Goal: Task Accomplishment & Management: Manage account settings

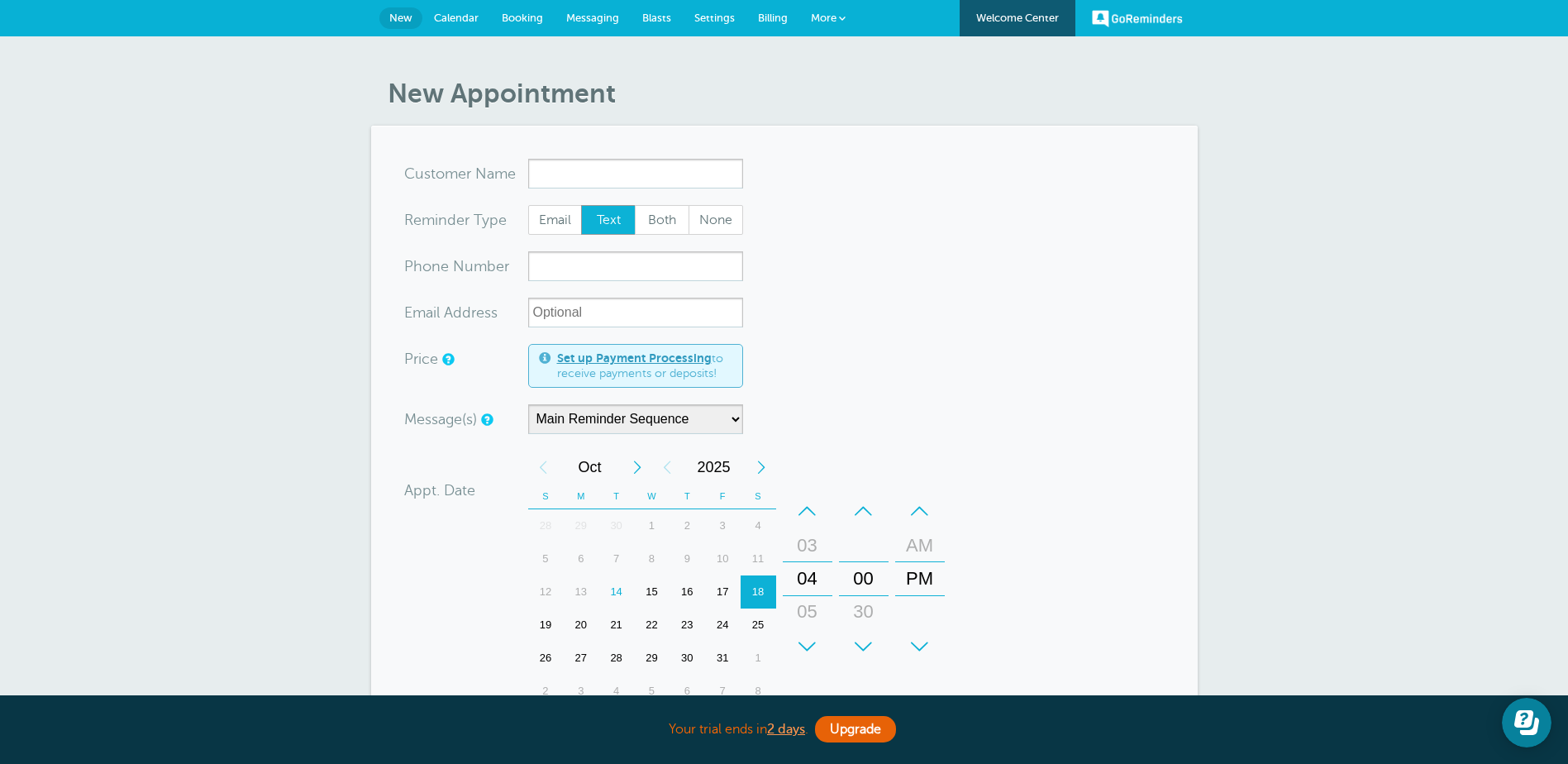
click at [462, 17] on span "Calendar" at bounding box center [456, 18] width 44 height 13
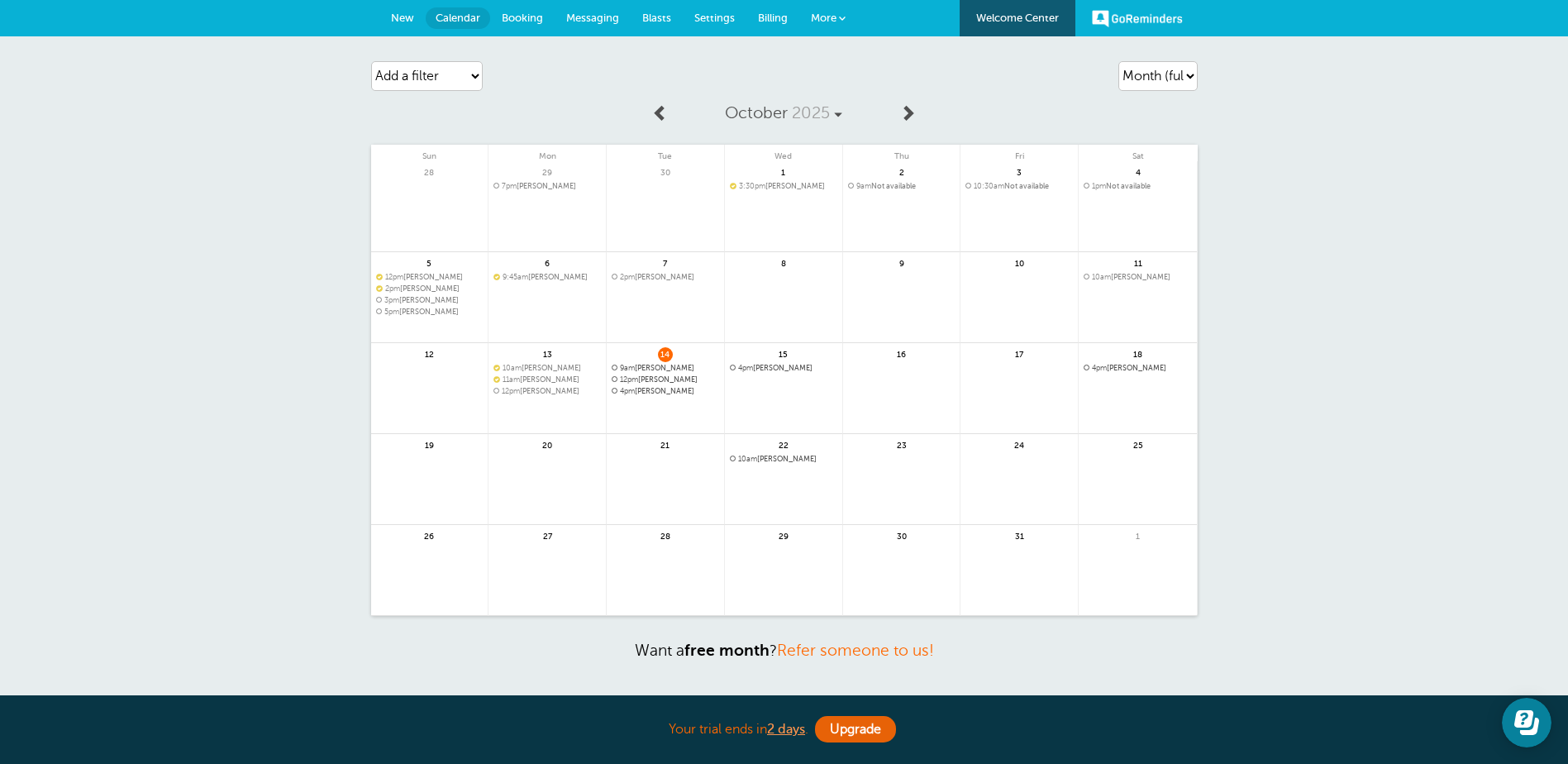
click at [590, 15] on span "Messaging" at bounding box center [593, 18] width 52 height 13
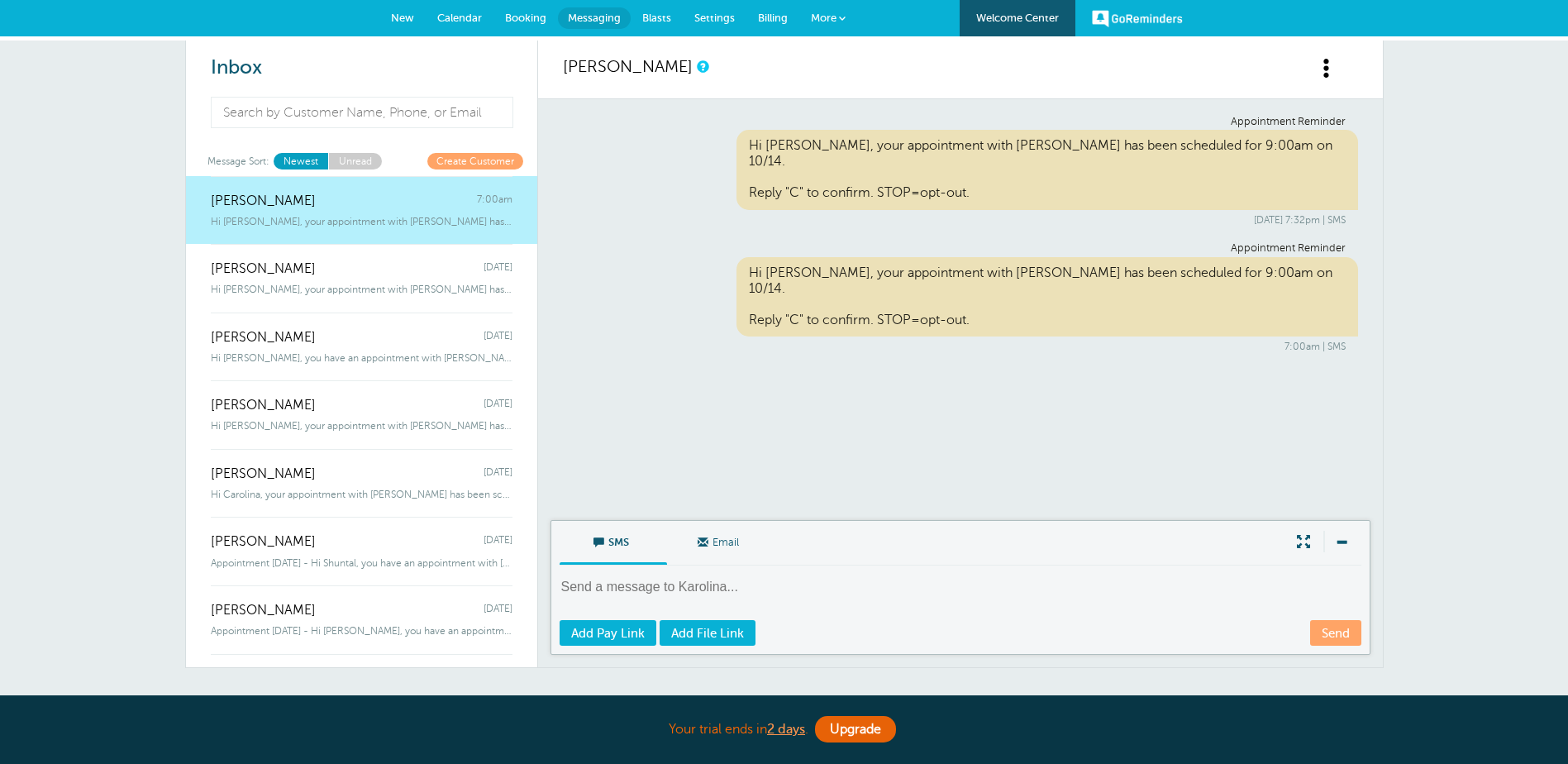
click at [702, 14] on span "Settings" at bounding box center [714, 18] width 41 height 13
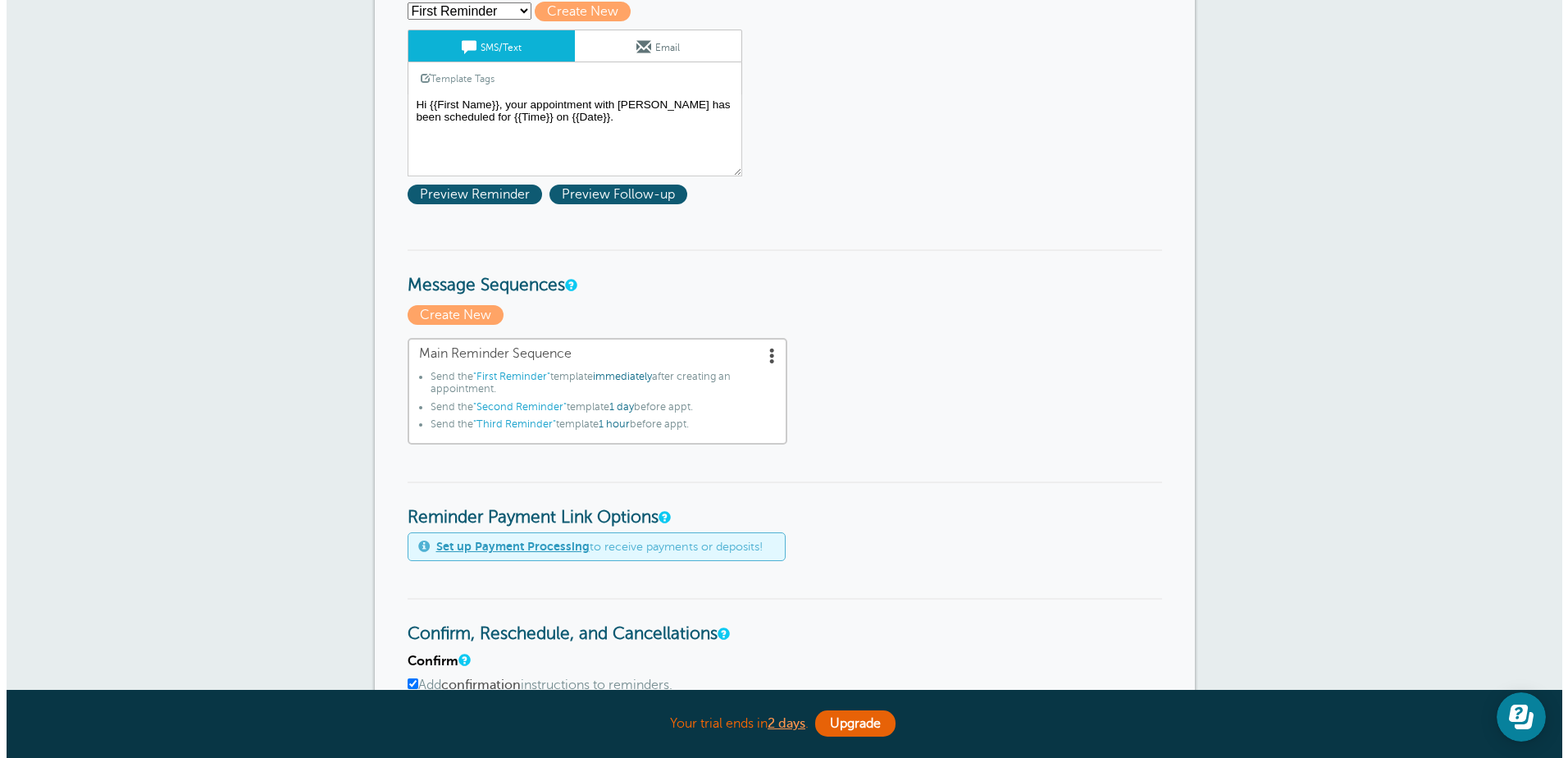
scroll to position [226, 0]
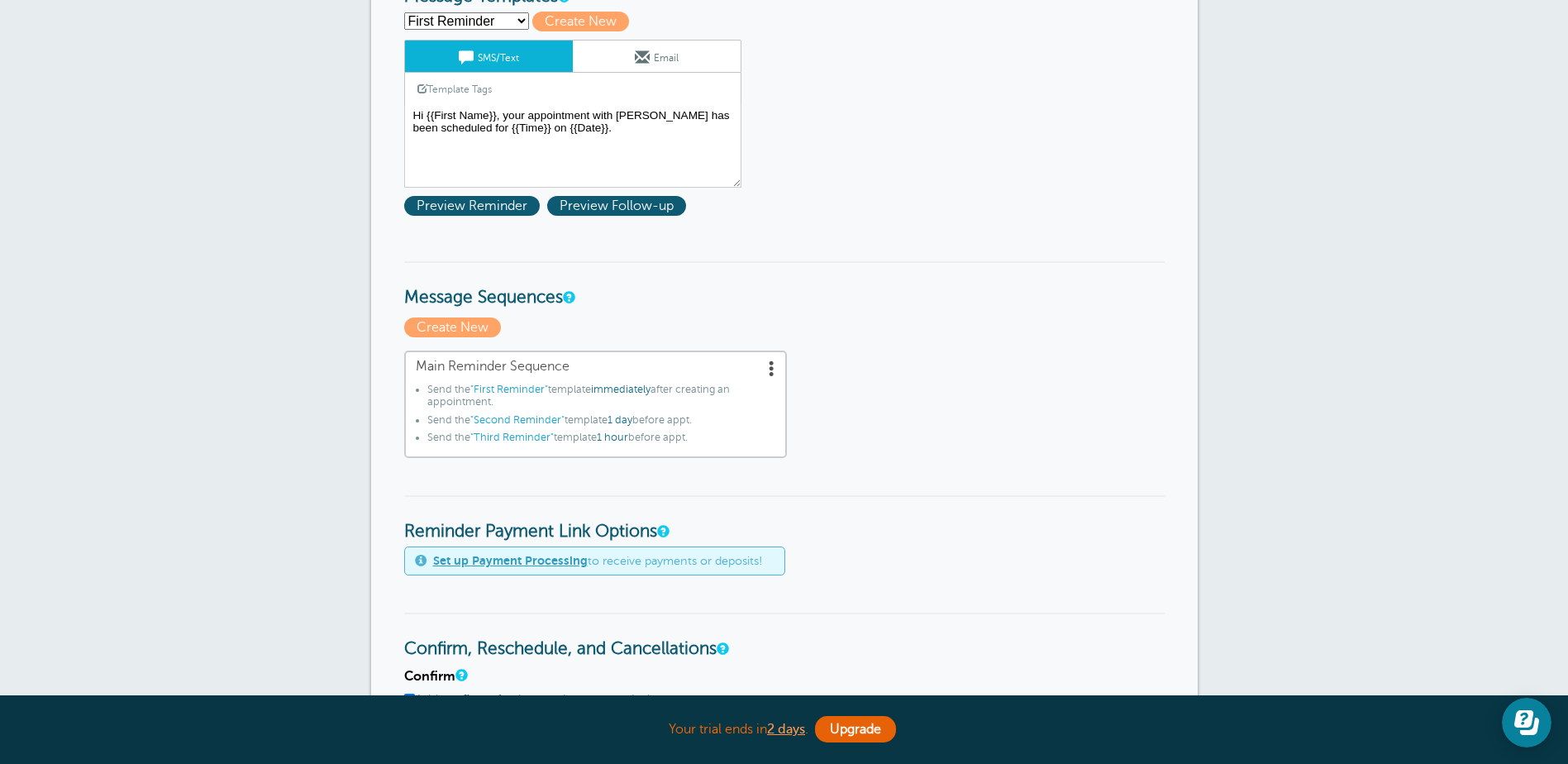
click at [526, 390] on span ""First Reminder"" at bounding box center [509, 389] width 78 height 12
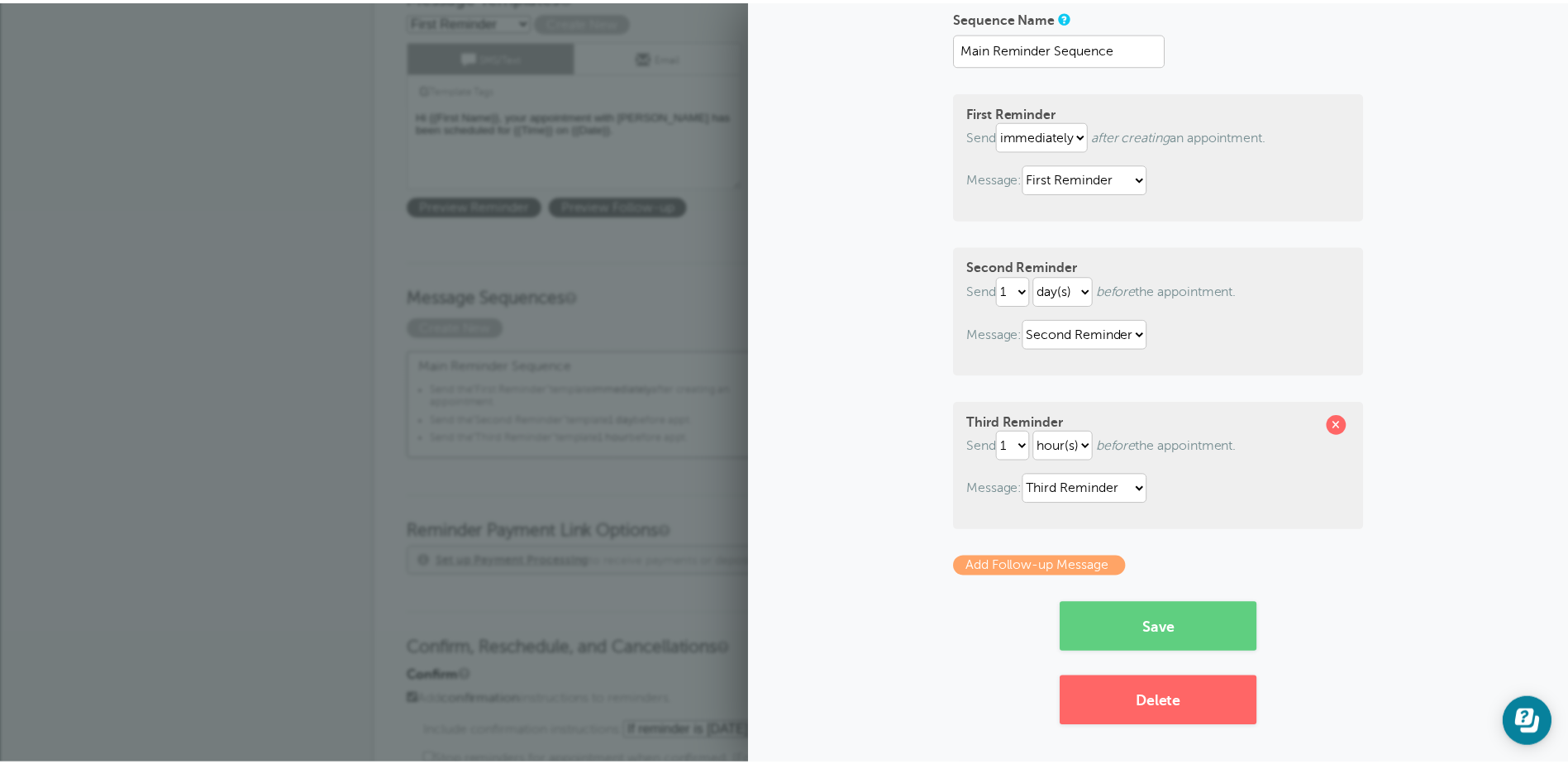
scroll to position [0, 0]
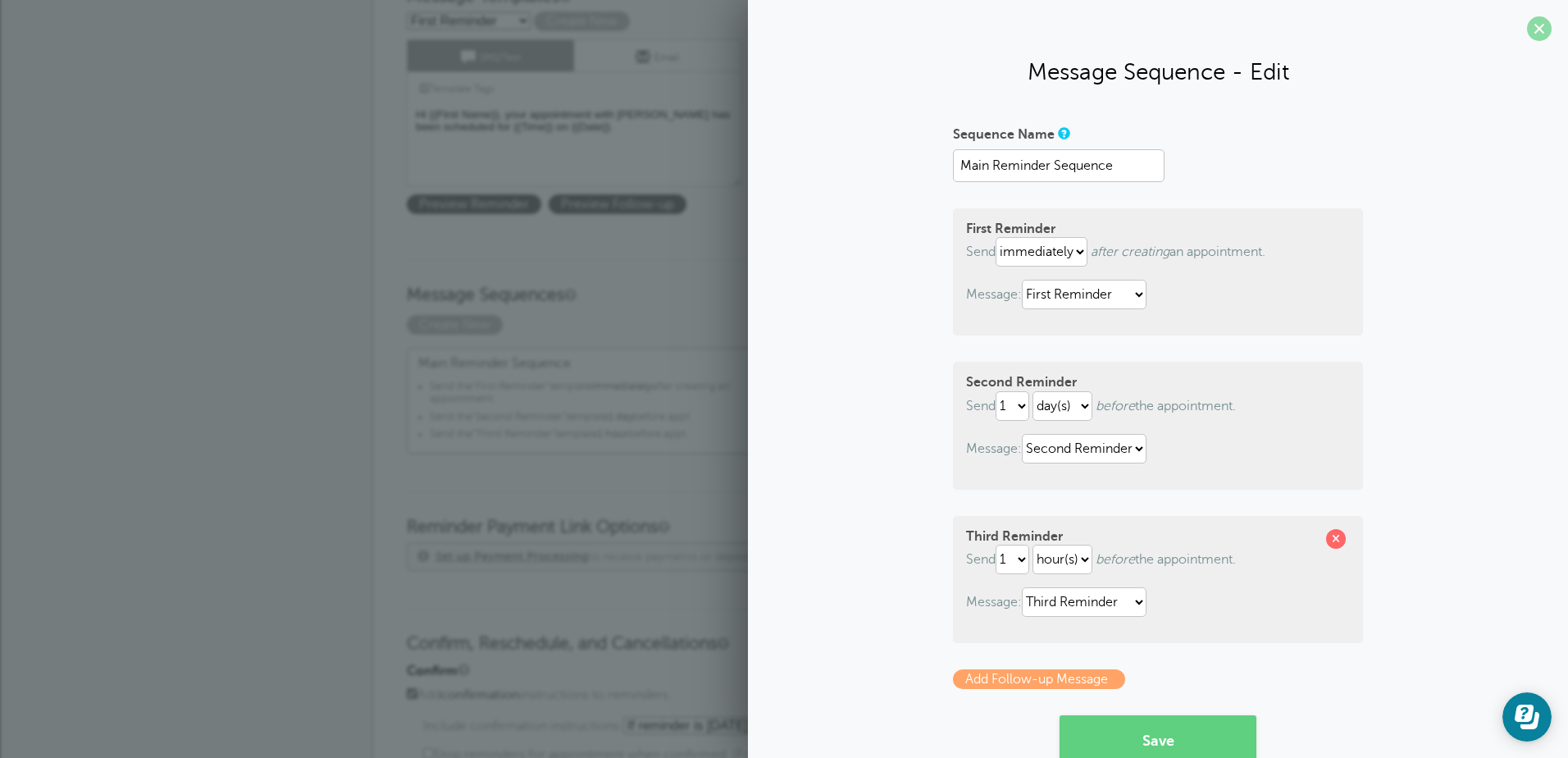
click at [1528, 28] on span at bounding box center [1539, 28] width 24 height 24
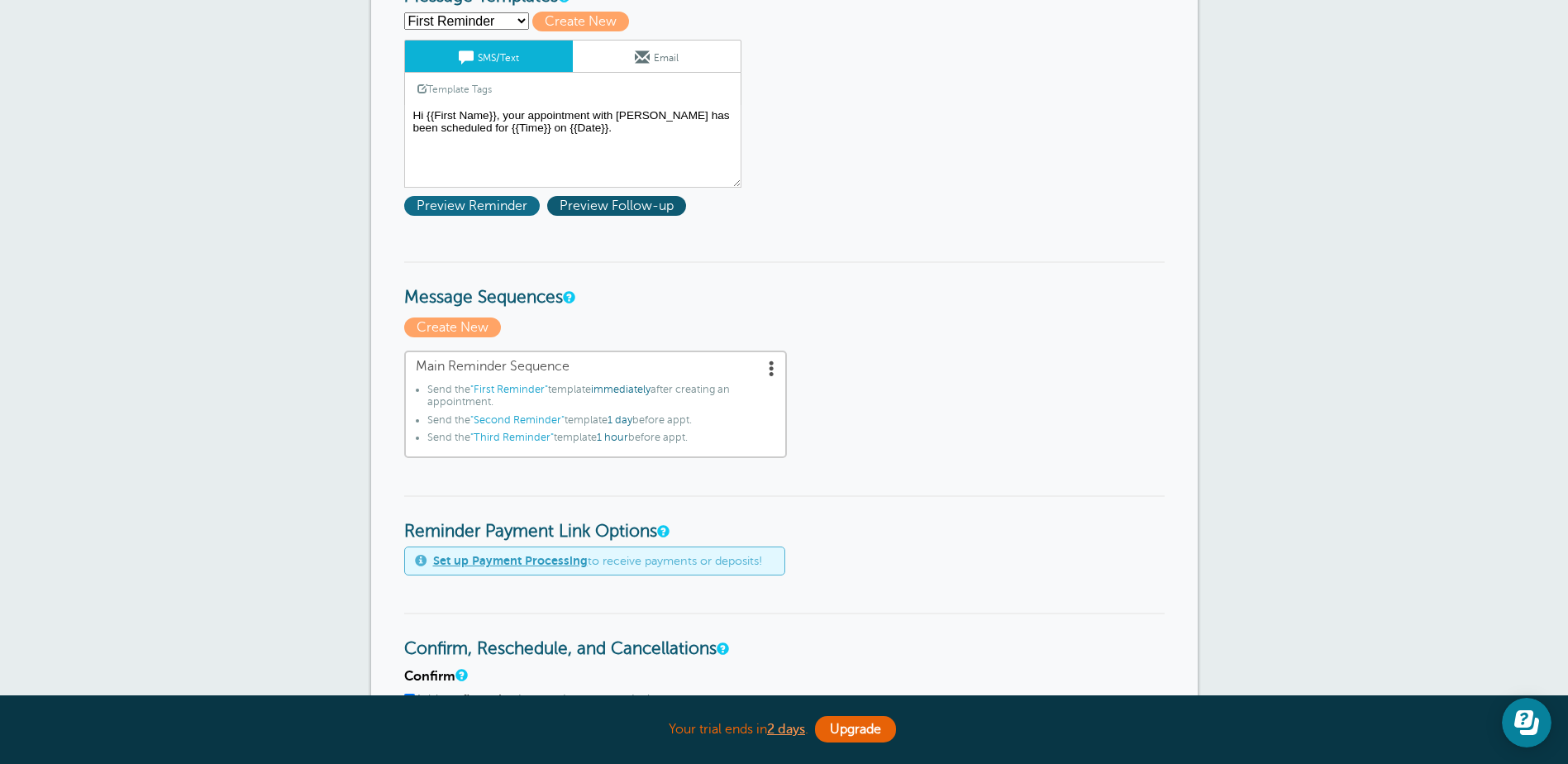
click at [477, 210] on span "Preview Reminder" at bounding box center [472, 205] width 136 height 20
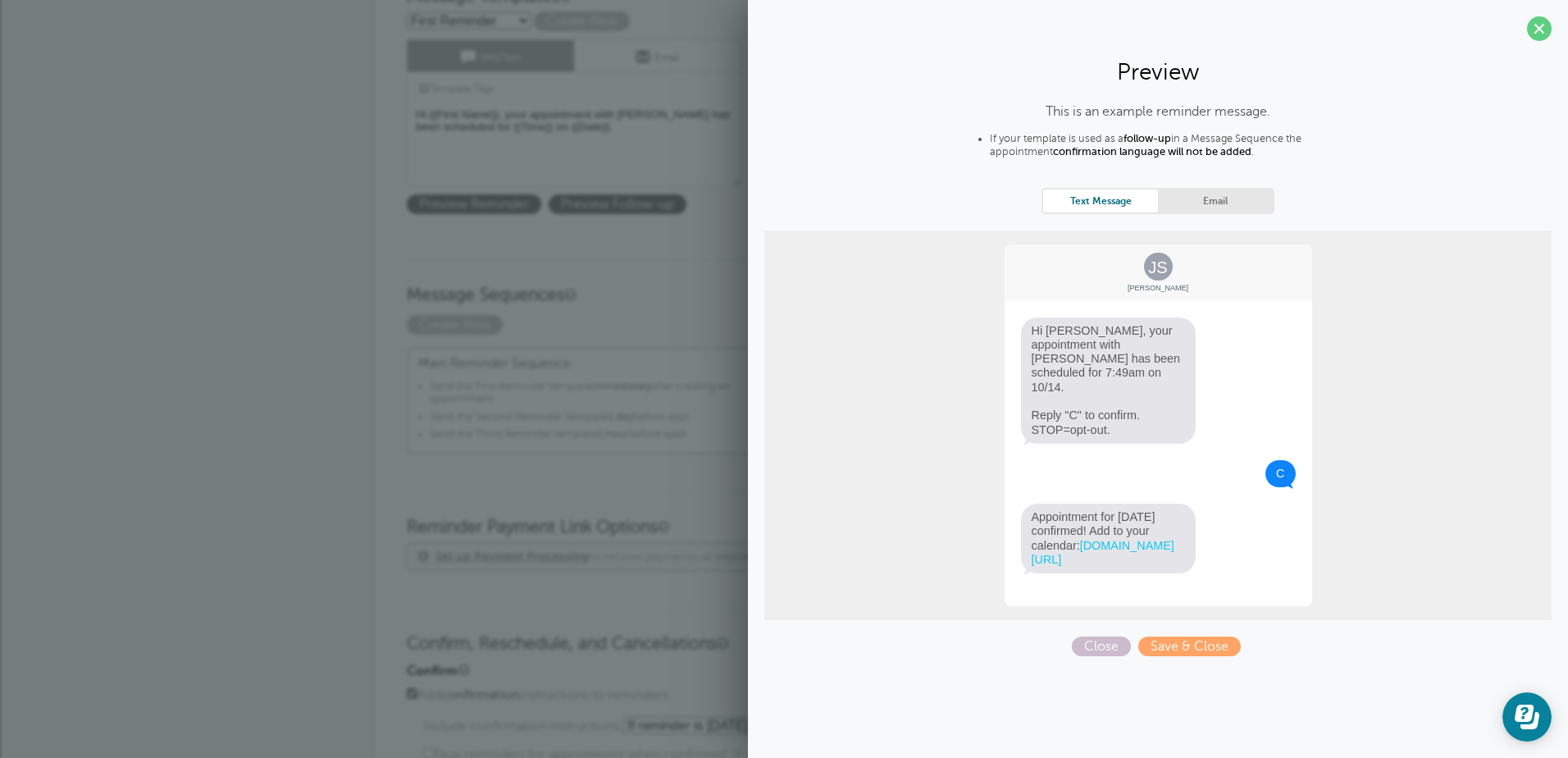
click at [1215, 198] on link "Email" at bounding box center [1216, 200] width 115 height 22
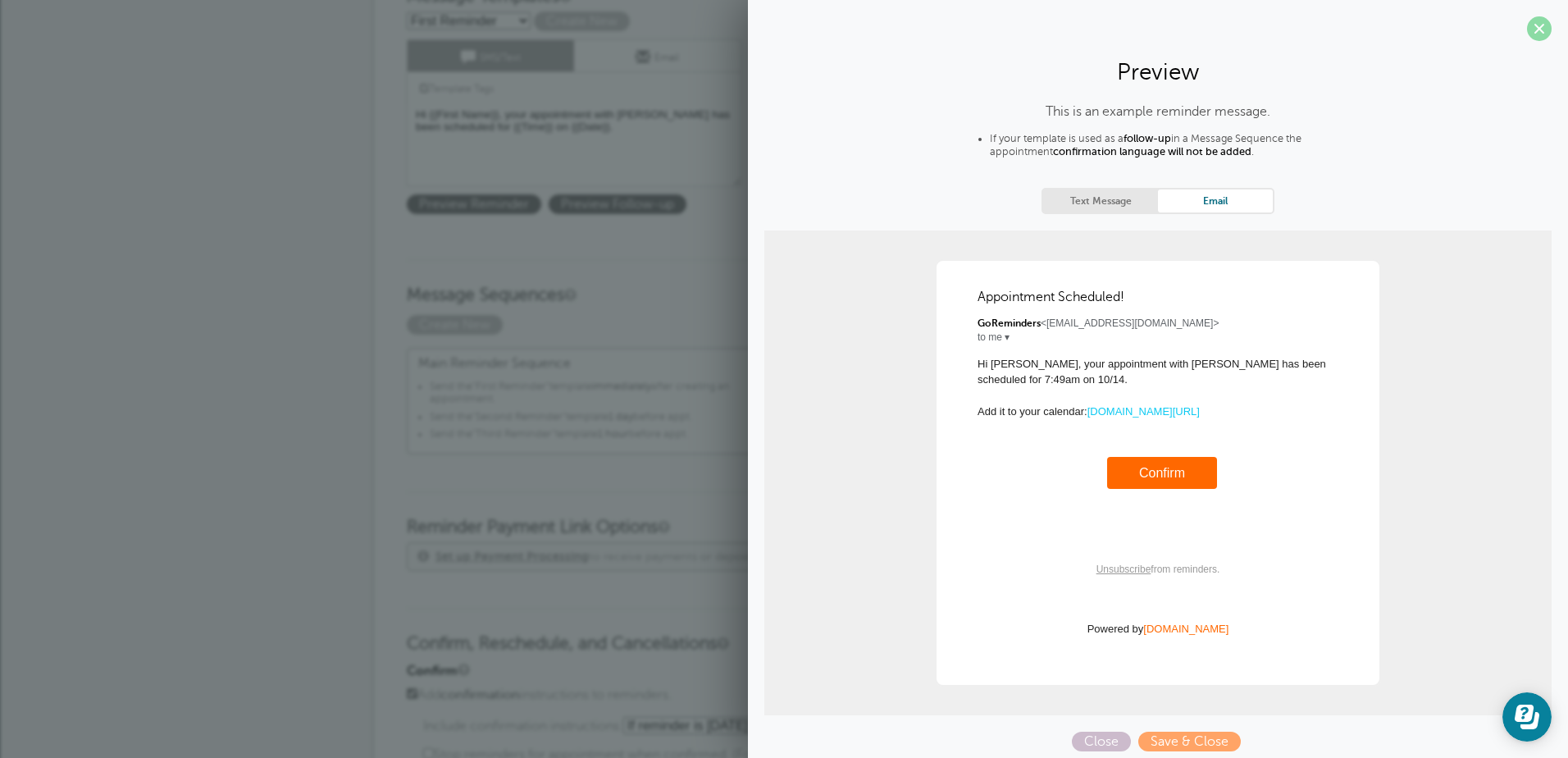
click at [1529, 27] on span at bounding box center [1539, 28] width 24 height 24
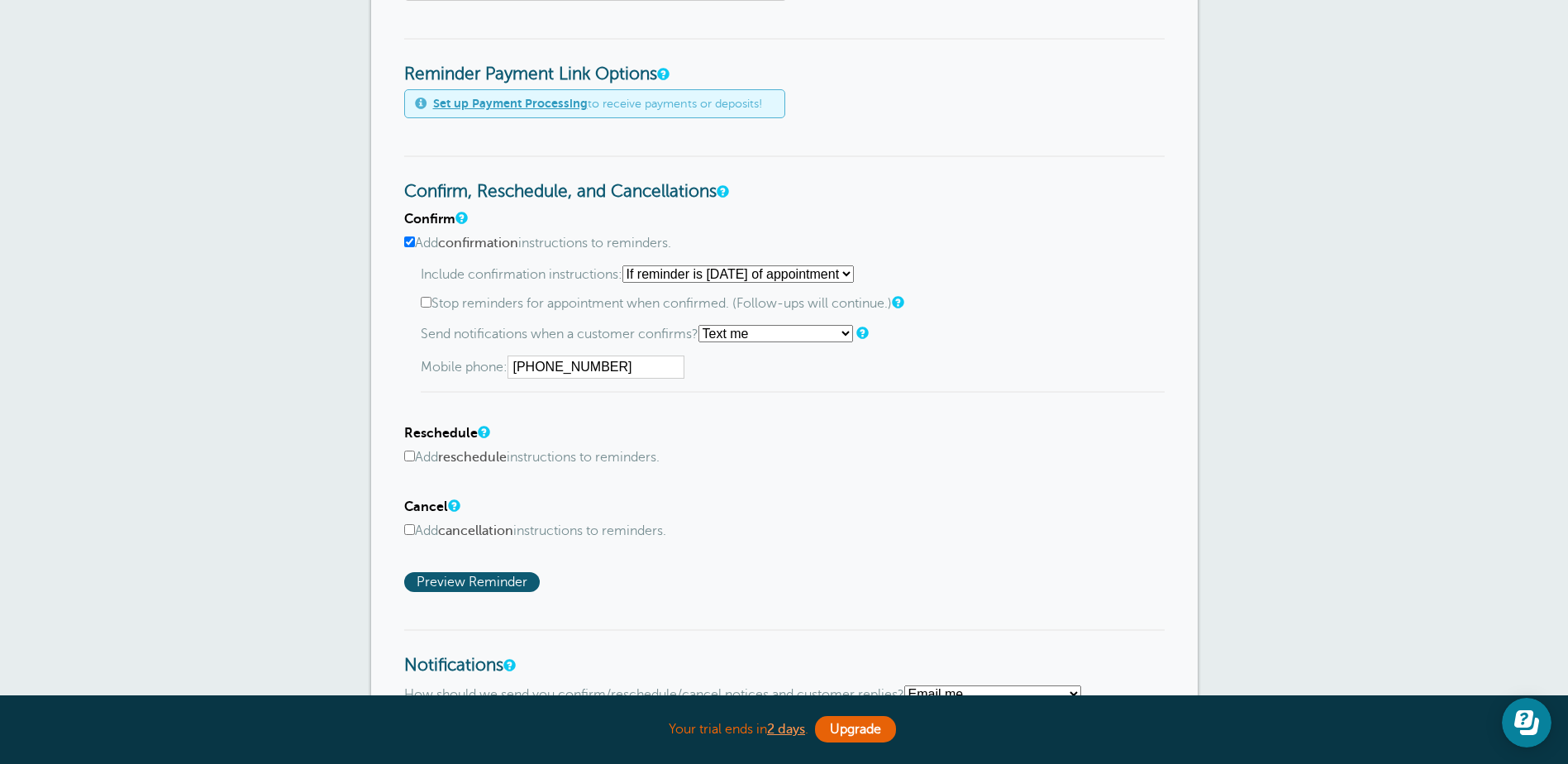
scroll to position [579, 0]
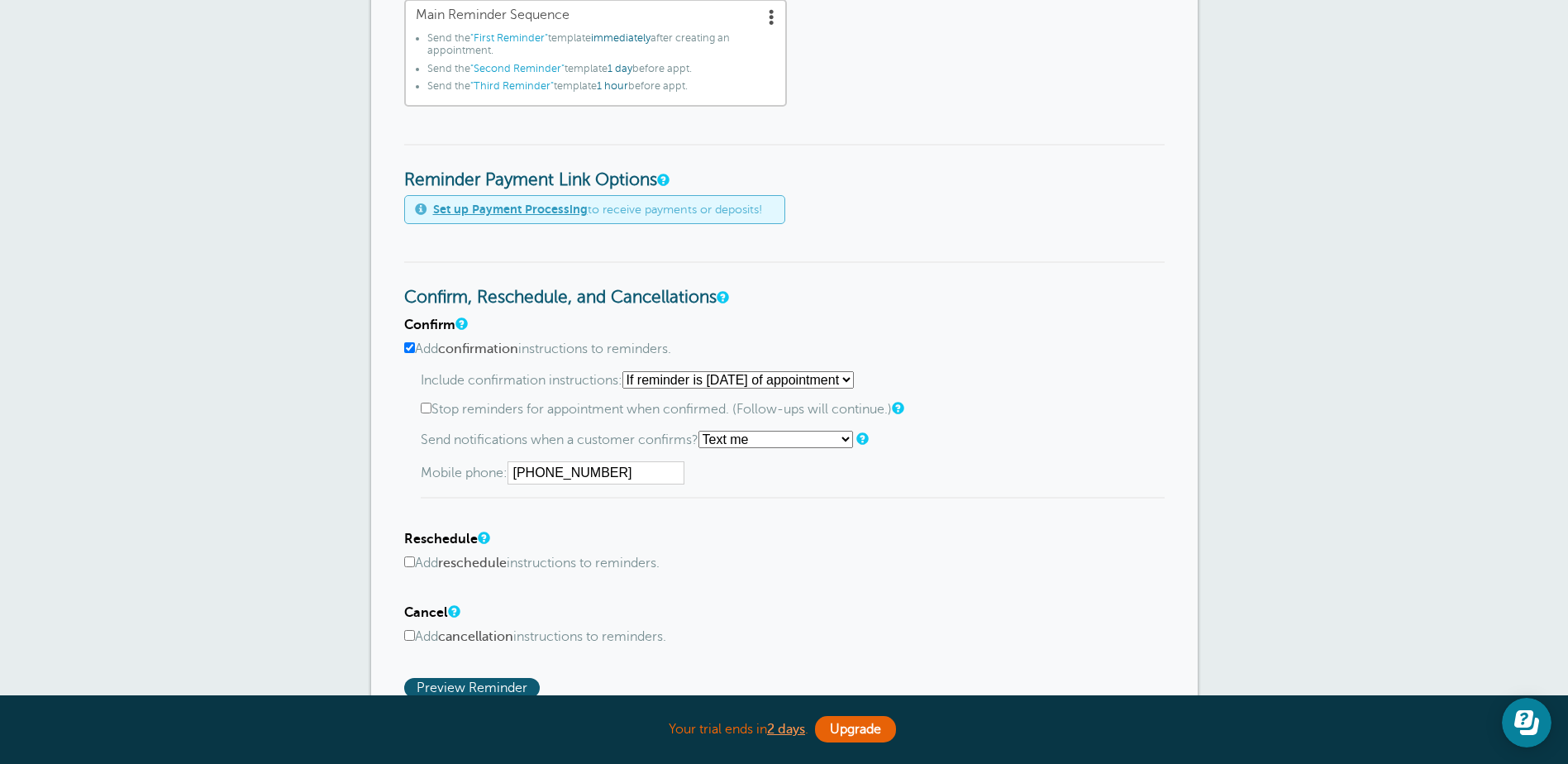
click at [854, 380] on select "Starting with first reminder If reminder is within 1 day of appointment If remi…" at bounding box center [738, 379] width 232 height 17
click at [627, 371] on select "Starting with first reminder If reminder is within 1 day of appointment If remi…" at bounding box center [738, 379] width 232 height 17
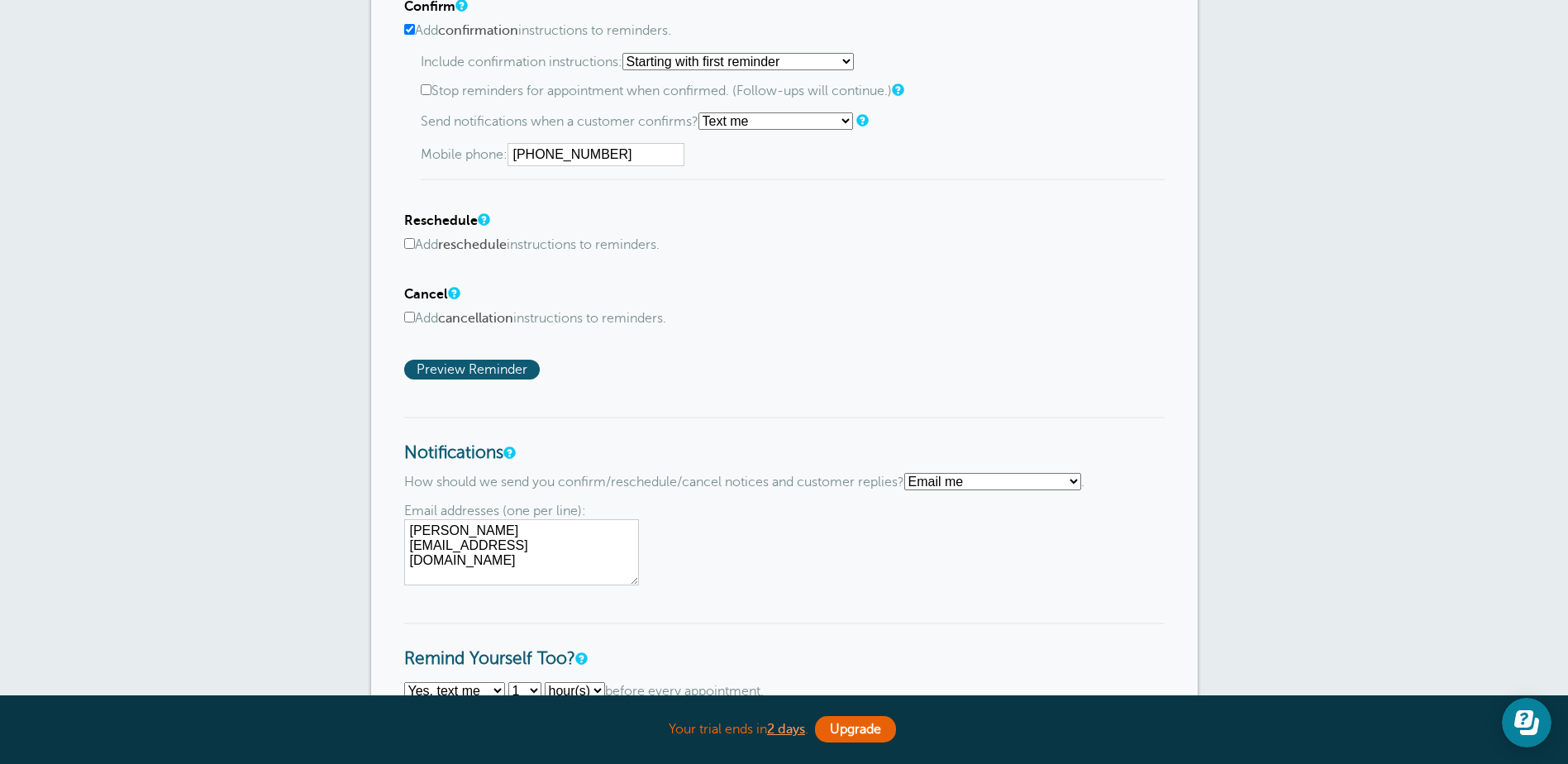
scroll to position [911, 0]
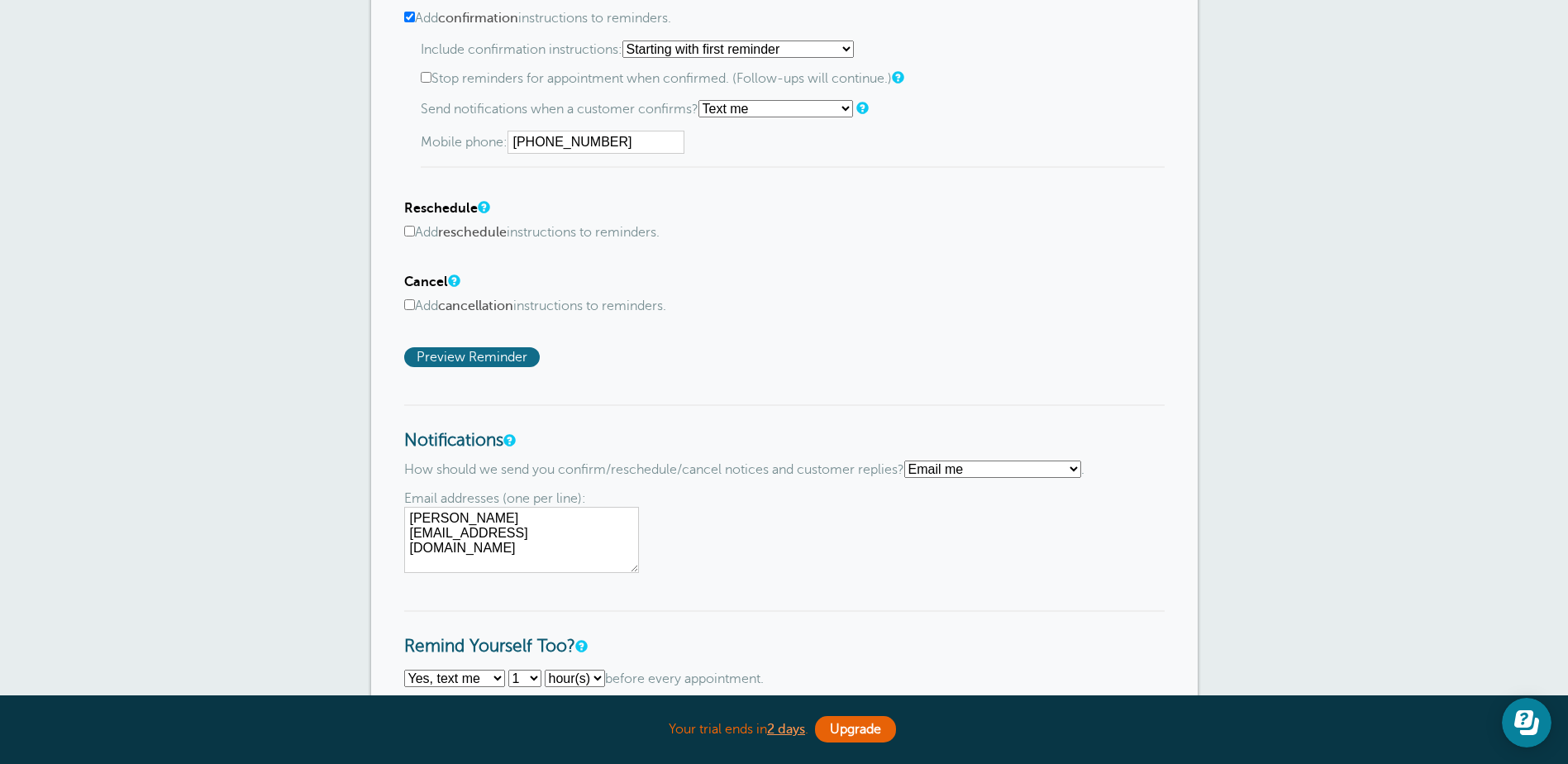
click at [499, 354] on span "Preview Reminder" at bounding box center [472, 358] width 136 height 20
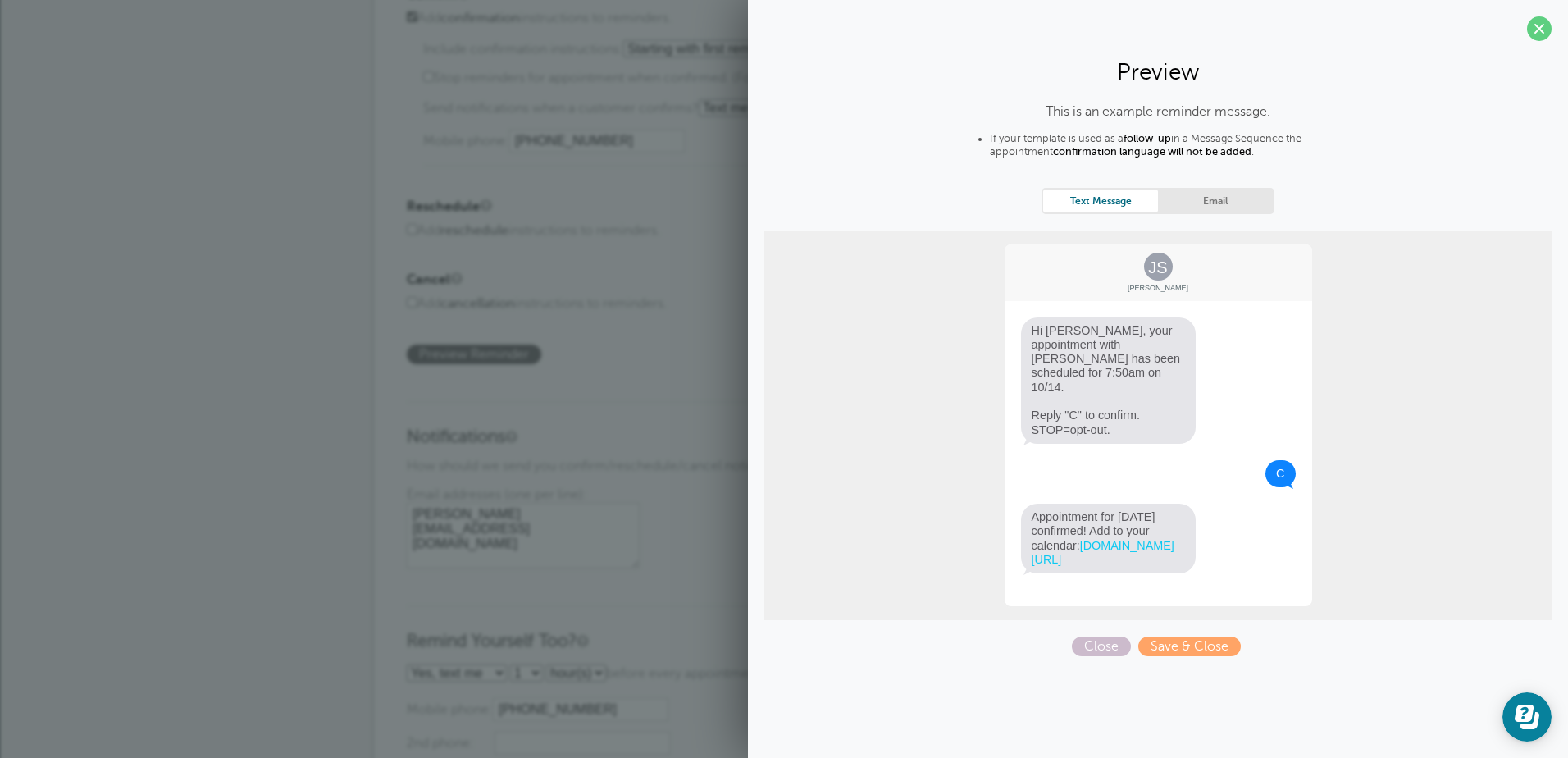
click at [1542, 26] on span at bounding box center [1539, 28] width 24 height 24
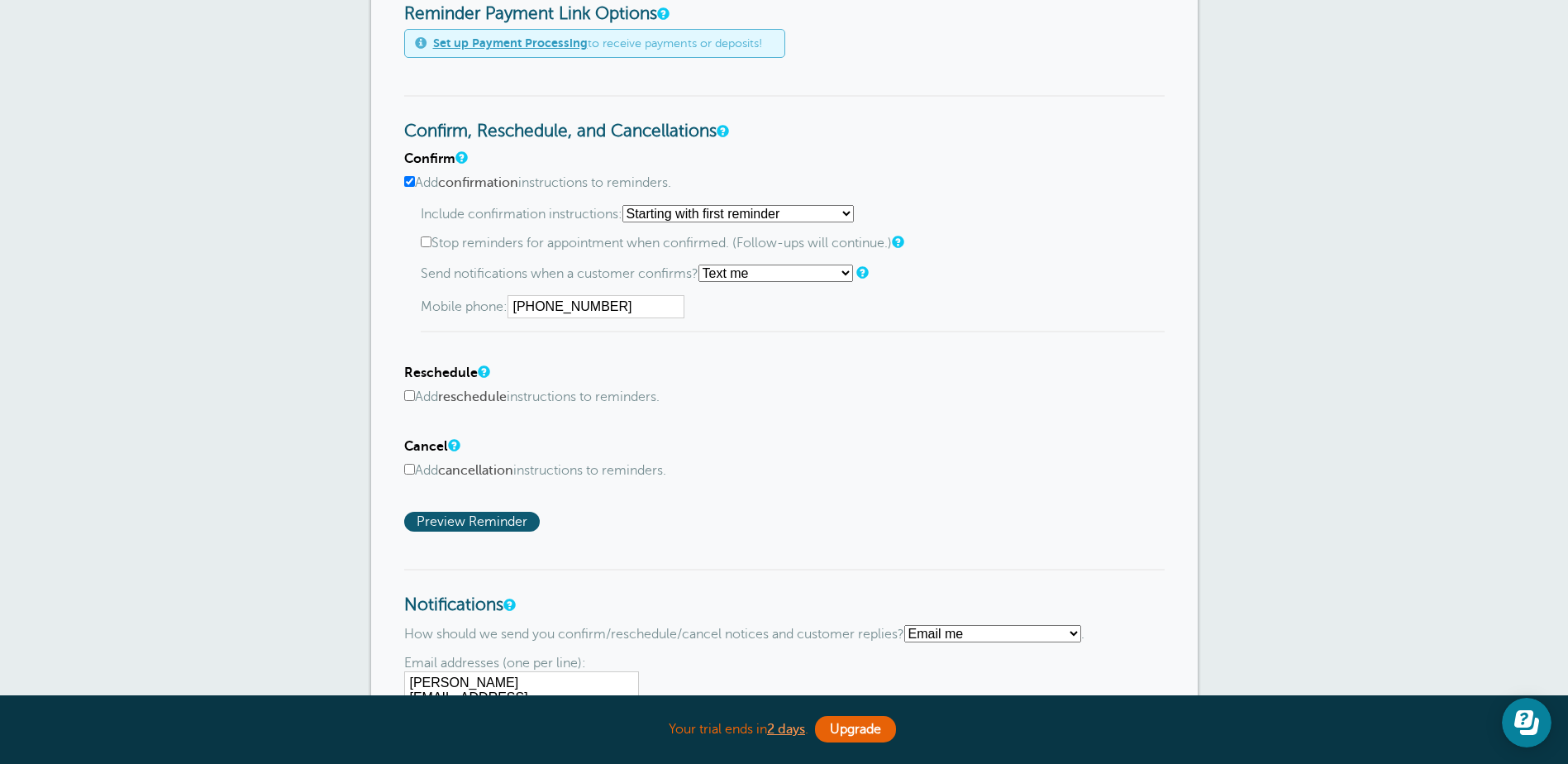
scroll to position [745, 0]
click at [854, 215] on select "Starting with first reminder If reminder is within 1 day of appointment If remi…" at bounding box center [738, 214] width 232 height 17
click at [627, 205] on select "Starting with first reminder If reminder is within 1 day of appointment If remi…" at bounding box center [738, 214] width 232 height 17
click at [854, 214] on select "Starting with first reminder If reminder is within 1 day of appointment If remi…" at bounding box center [738, 214] width 232 height 17
select select "0"
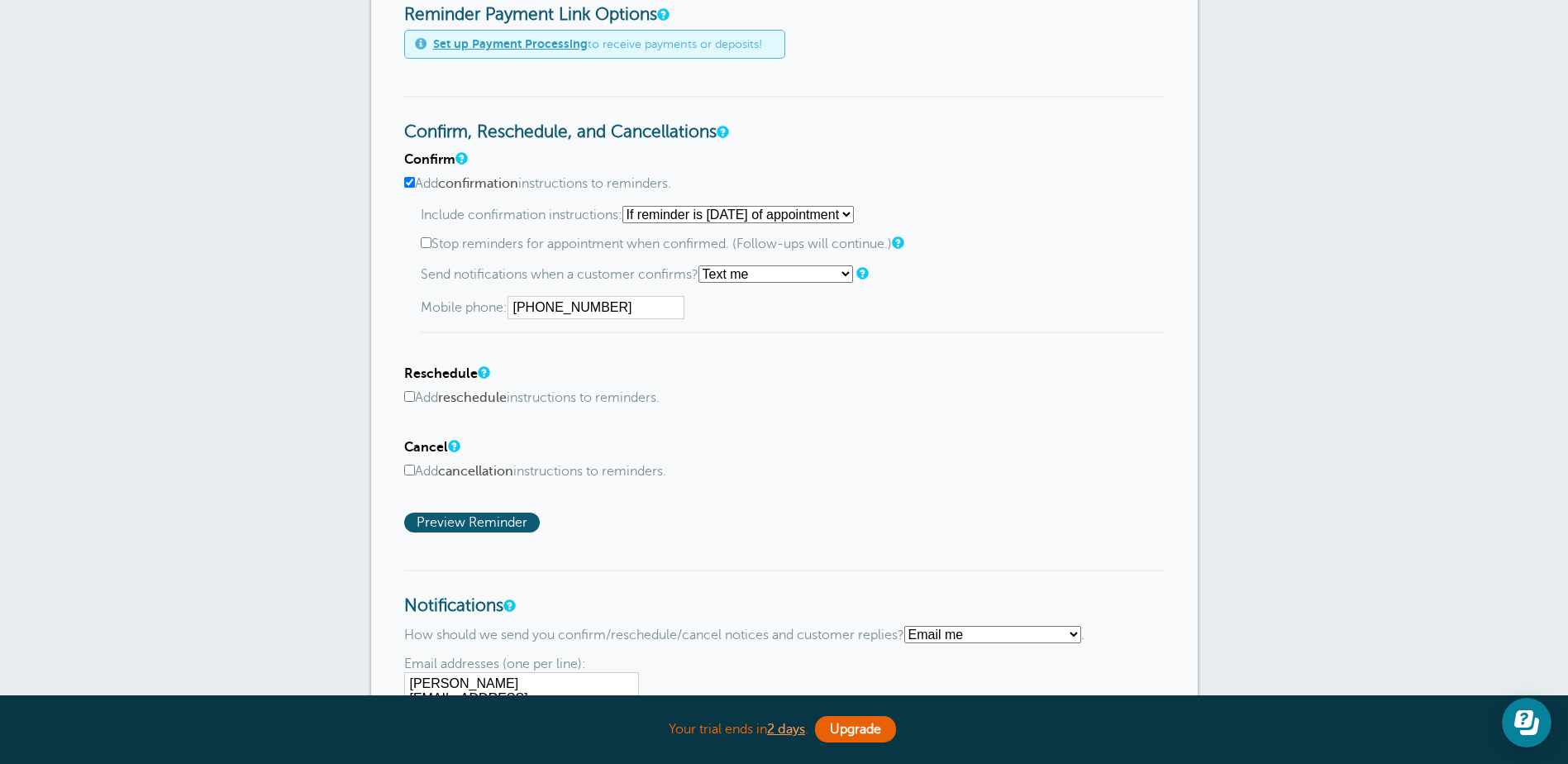
click at [627, 205] on select "Starting with first reminder If reminder is within 1 day of appointment If remi…" at bounding box center [738, 214] width 232 height 17
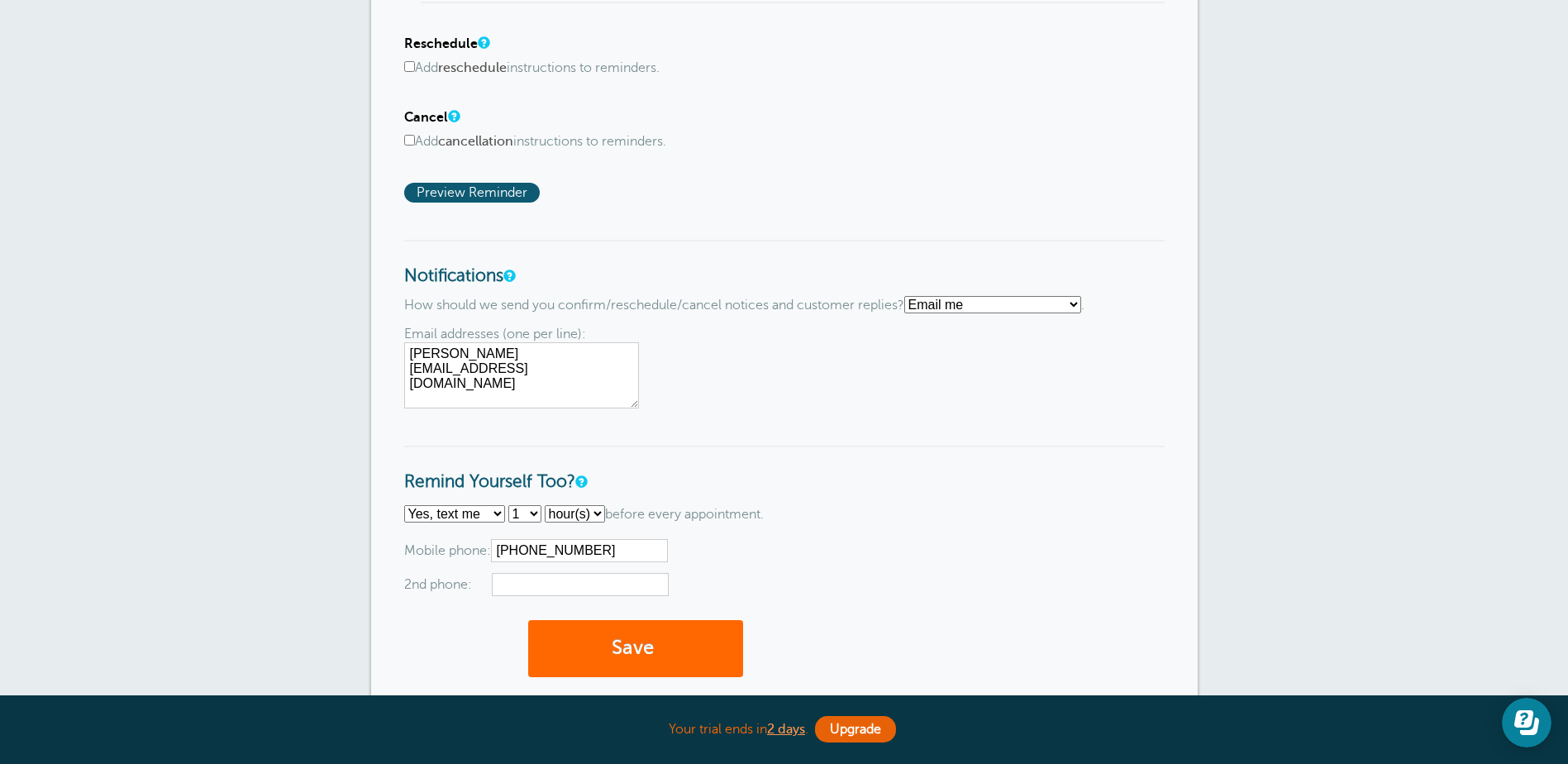
scroll to position [1241, 0]
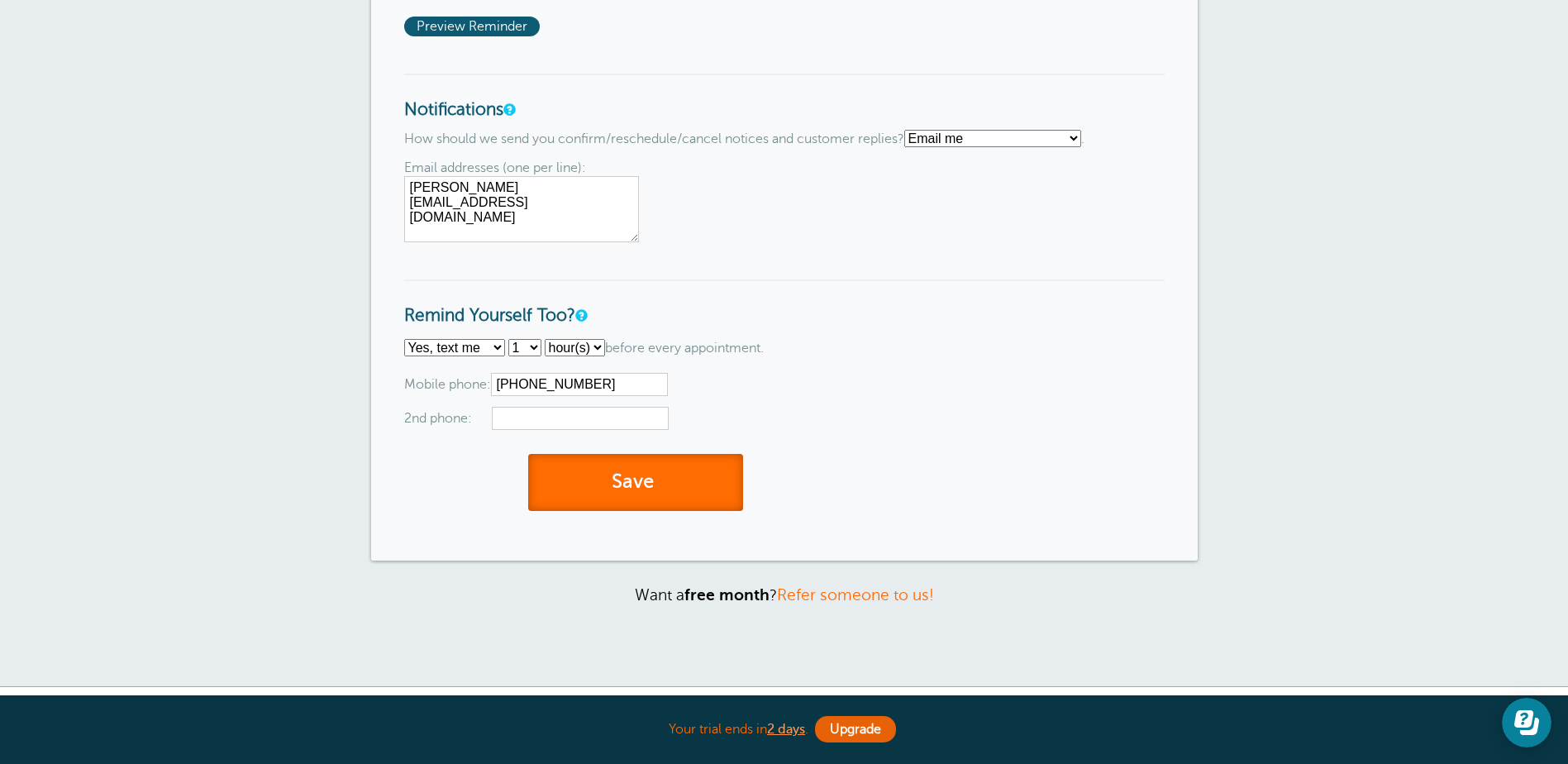
click at [644, 488] on button "Save" at bounding box center [635, 482] width 214 height 57
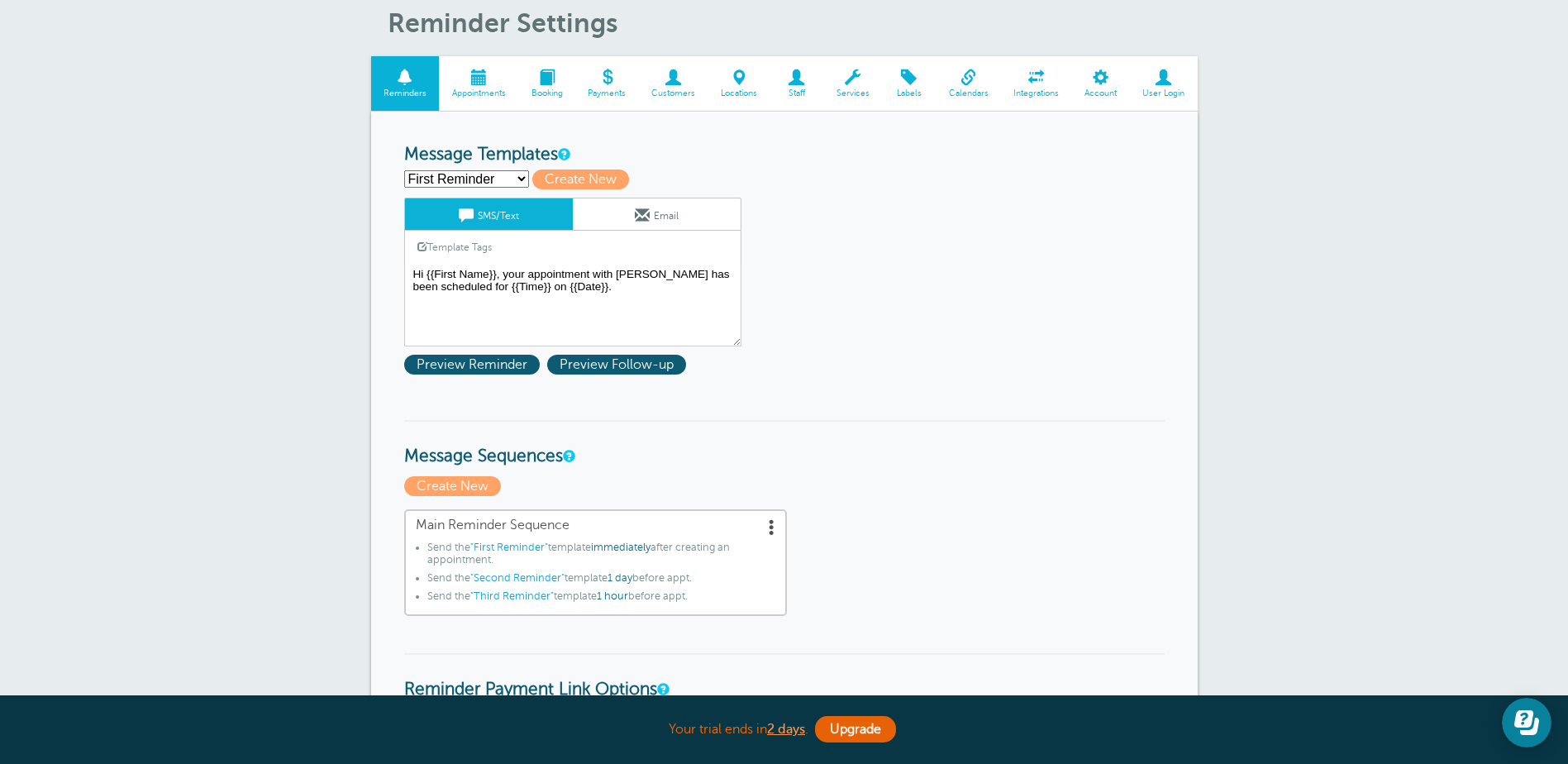
scroll to position [82, 0]
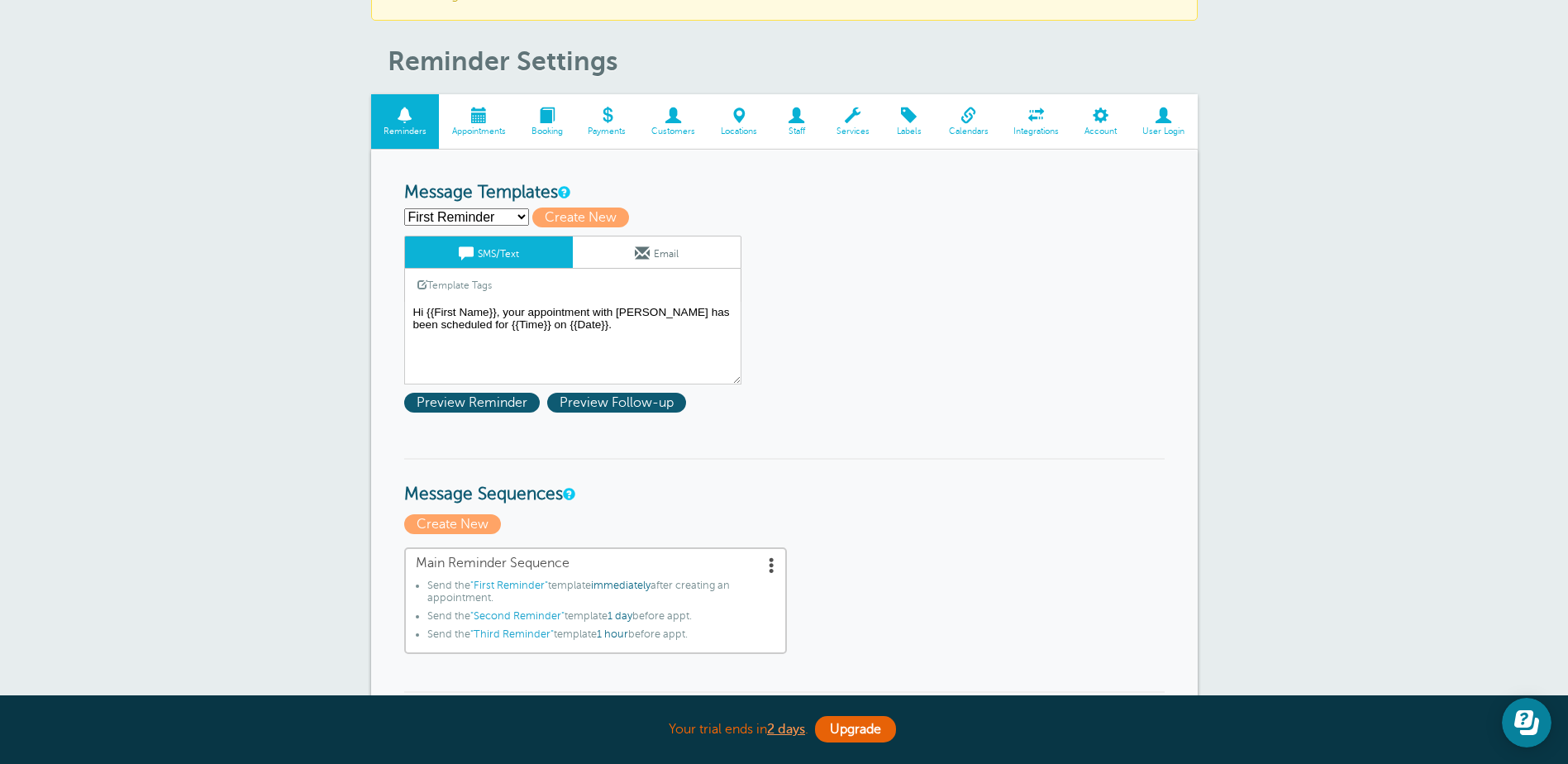
click at [495, 214] on select "First Reminder Second Reminder Third Reminder Create new..." at bounding box center [467, 216] width 125 height 17
select select "162239"
click at [404, 208] on select "First Reminder Second Reminder Third Reminder Create new..." at bounding box center [467, 216] width 125 height 17
type input "Second Reminder"
type textarea "Hi {{First Name}}, you have an appointment with Teri Hanson at {{Time}} on {{Da…"
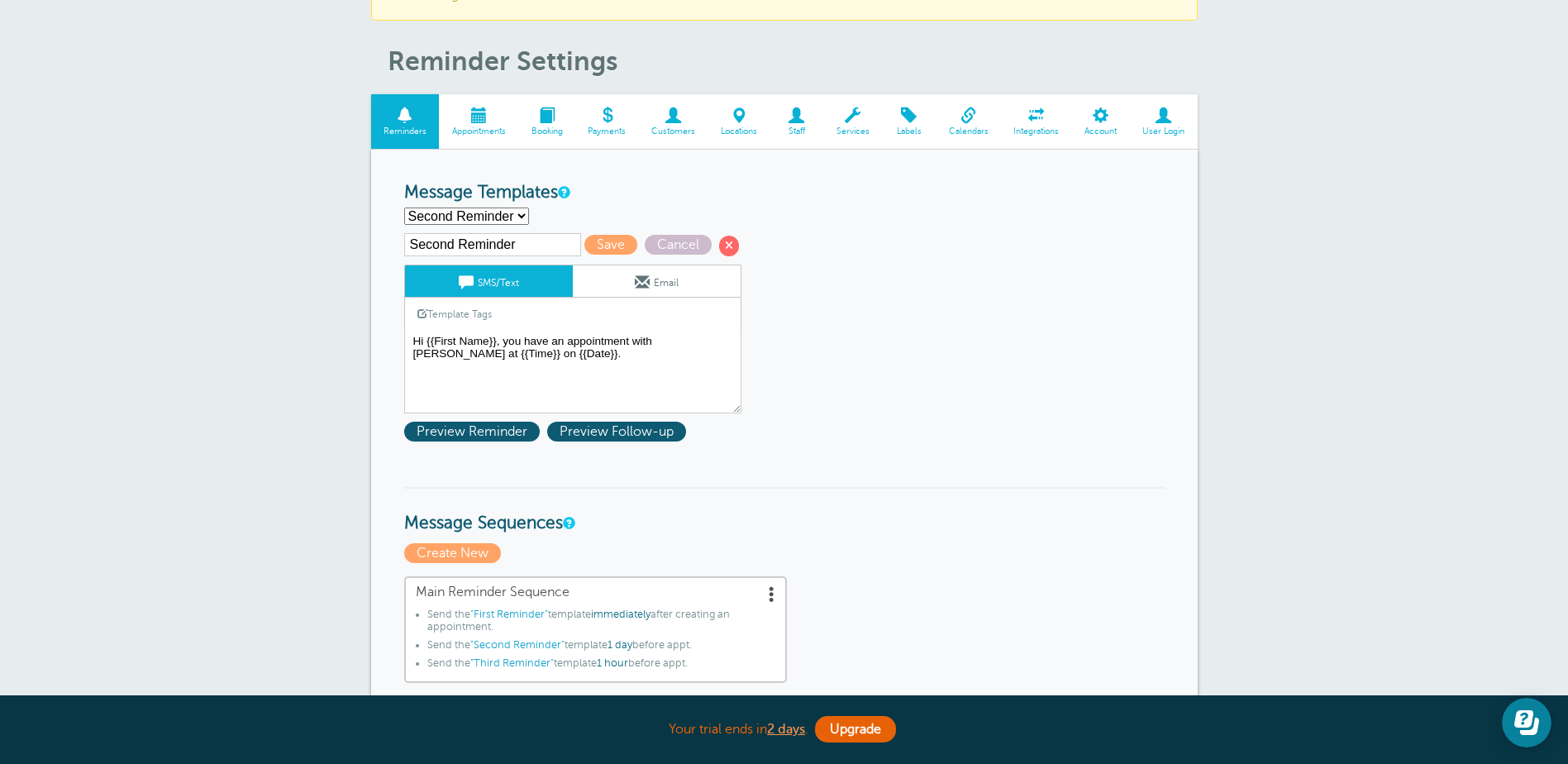
click at [510, 212] on select "First Reminder Second Reminder Third Reminder Create new..." at bounding box center [467, 215] width 125 height 17
select select "162240"
click at [404, 207] on select "First Reminder Second Reminder Third Reminder Create new..." at bounding box center [467, 215] width 125 height 17
type input "Third Reminder"
type textarea "Hi {{First Name}}, you have an appointment with Teri Hanson today at {{Time}}."
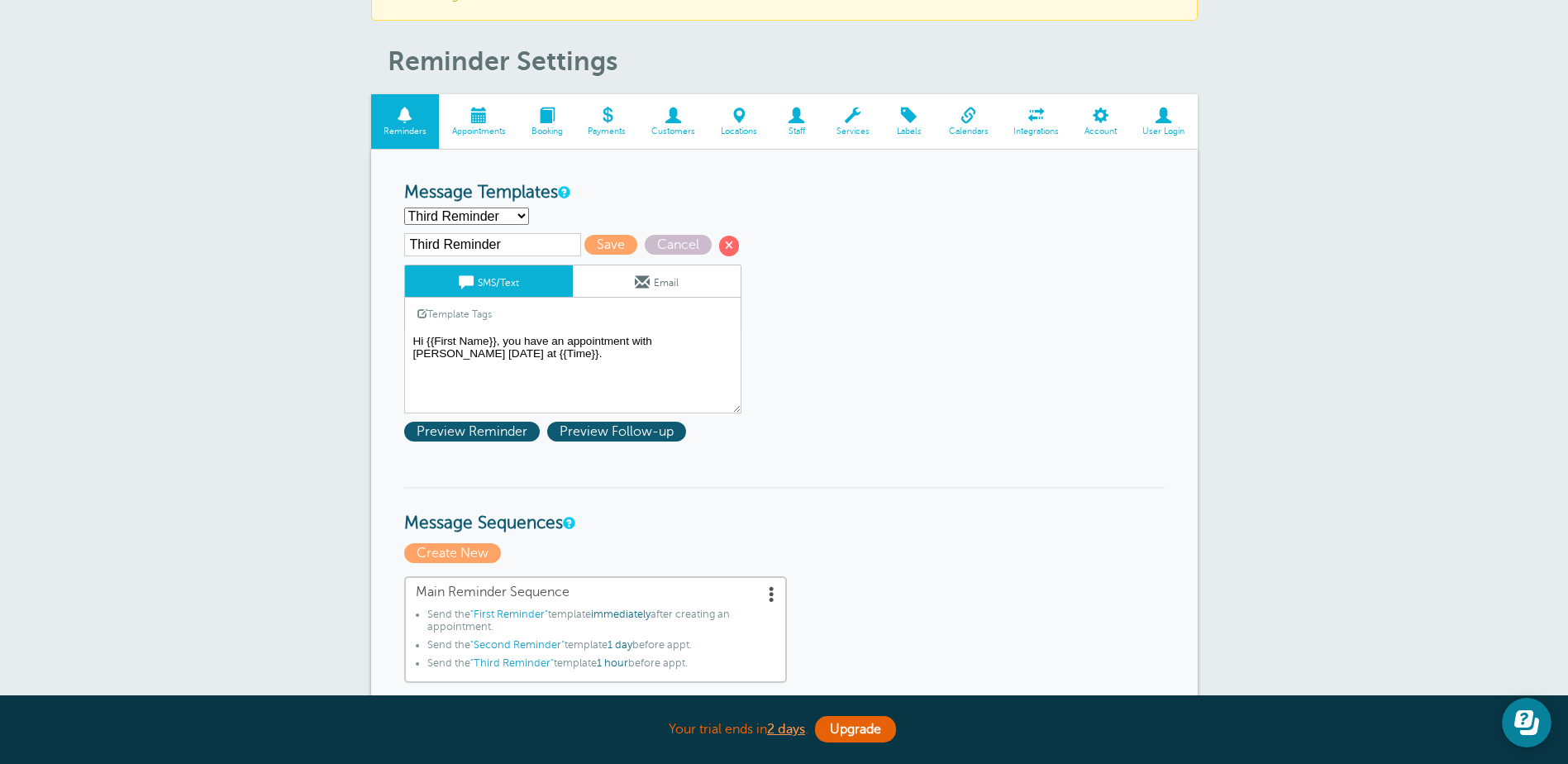
click at [484, 220] on select "First Reminder Second Reminder Third Reminder Create new..." at bounding box center [467, 215] width 125 height 17
select select "162239"
click at [404, 207] on select "First Reminder Second Reminder Third Reminder Create new..." at bounding box center [467, 215] width 125 height 17
type input "Second Reminder"
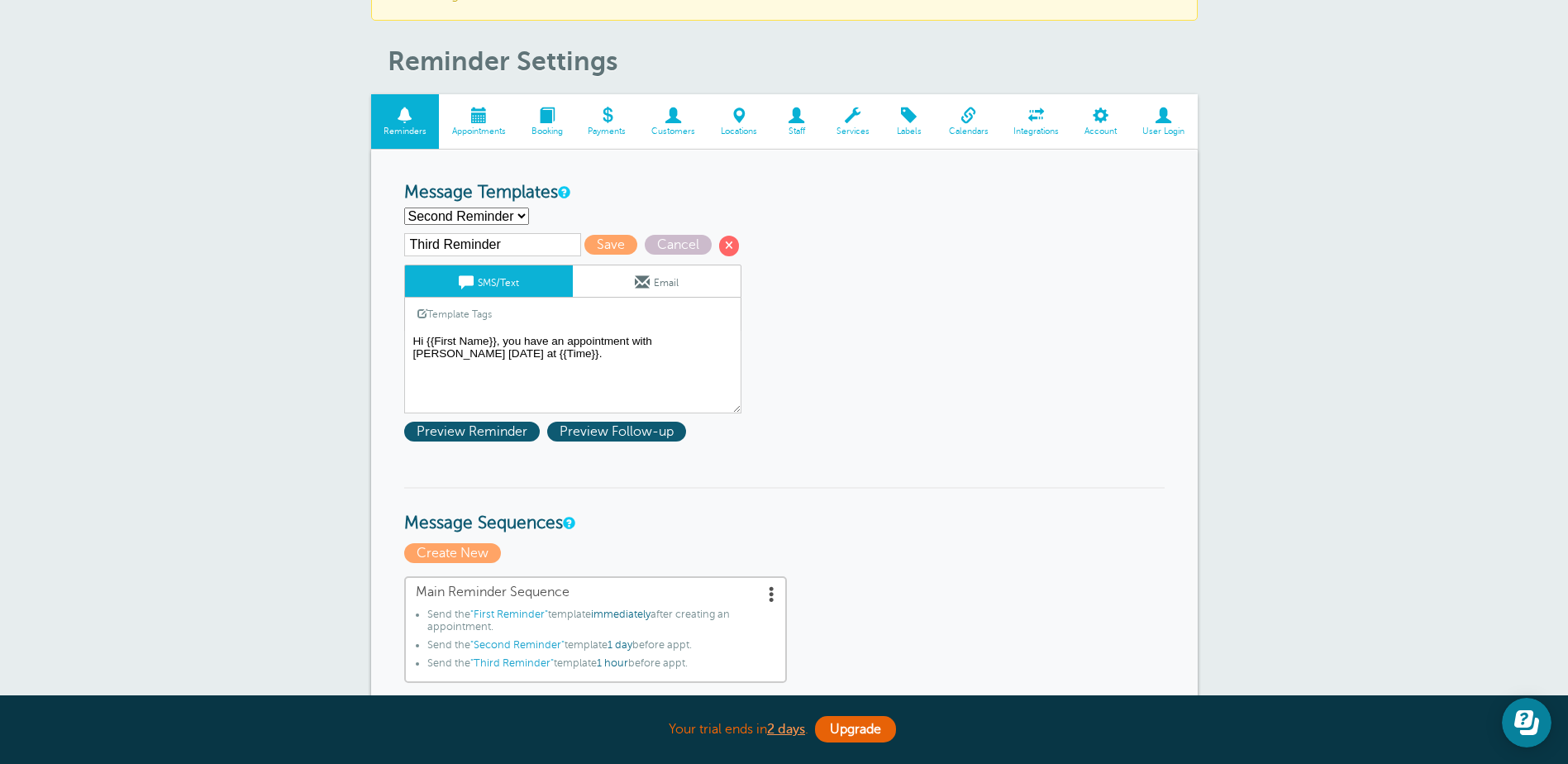
type textarea "Hi {{First Name}}, you have an appointment with Teri Hanson at {{Time}} on {{Da…"
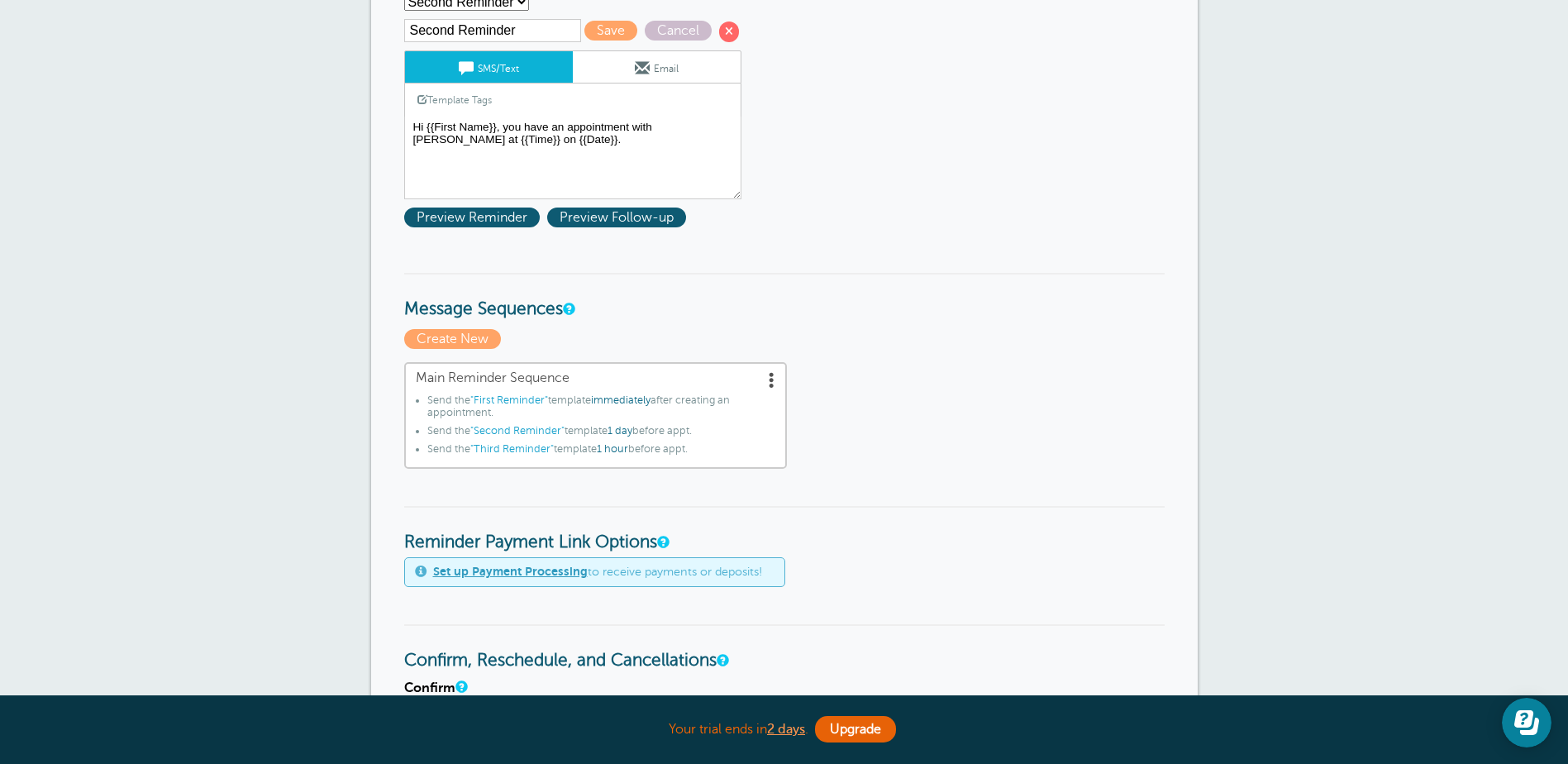
scroll to position [0, 0]
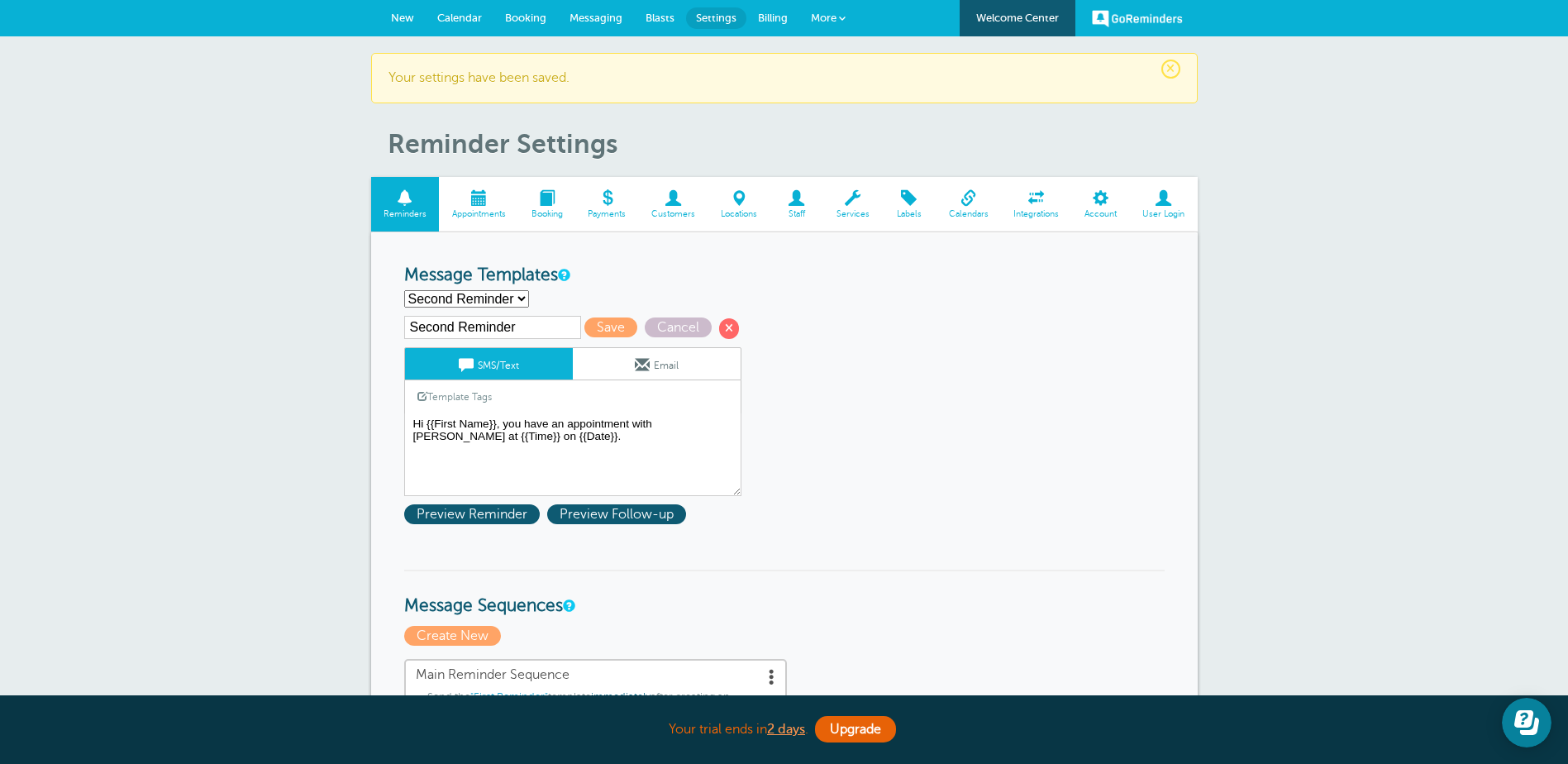
click at [461, 14] on span "Calendar" at bounding box center [459, 18] width 44 height 13
